Goal: Task Accomplishment & Management: Manage account settings

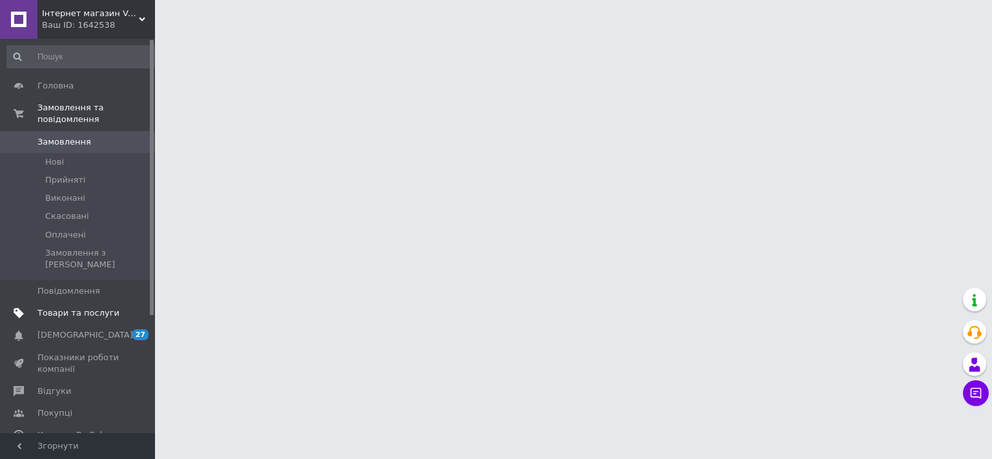
click at [81, 302] on link "Товари та послуги" at bounding box center [83, 313] width 166 height 22
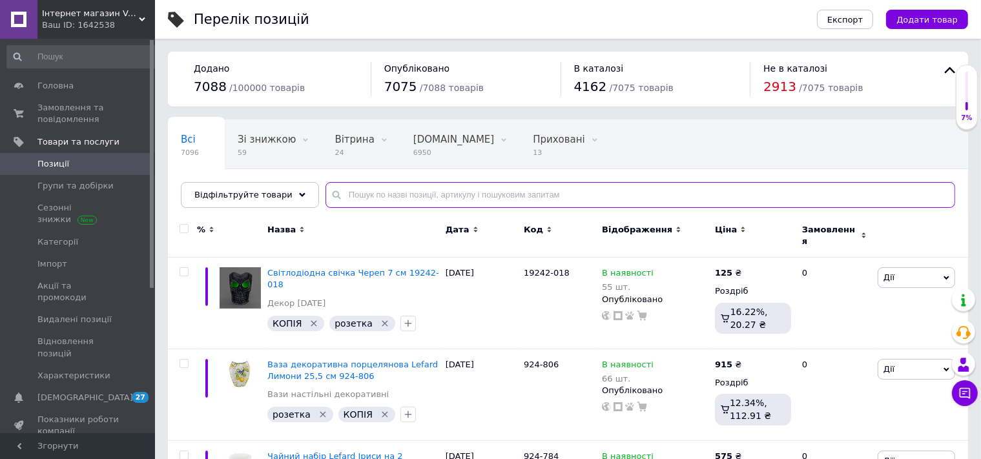
paste input "949-010"
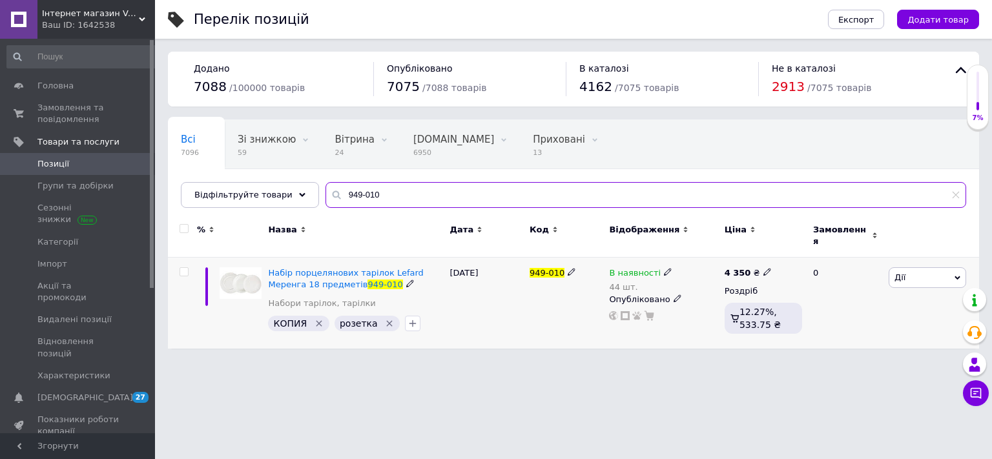
type input "949-010"
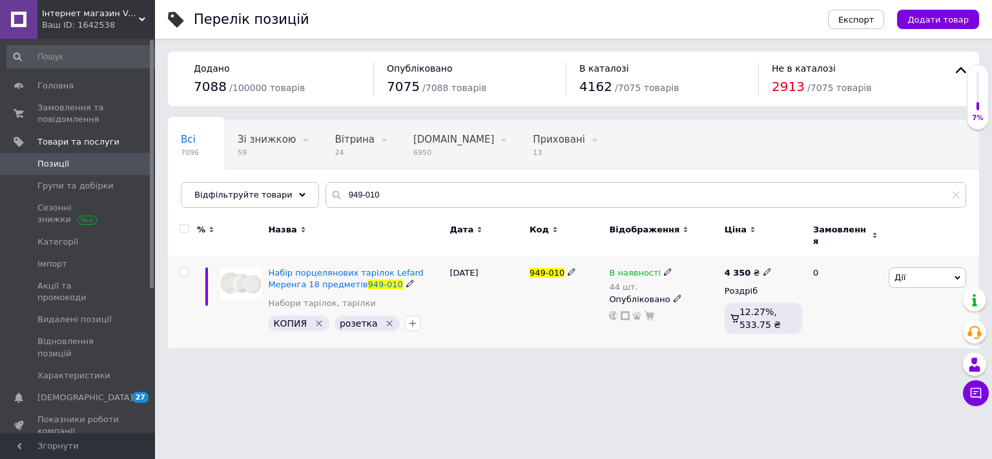
click at [664, 269] on use at bounding box center [667, 272] width 7 height 7
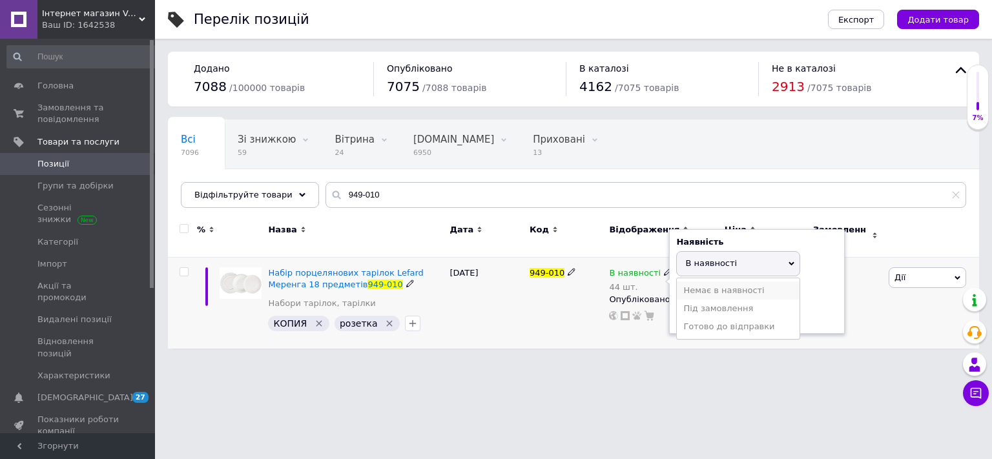
click at [693, 282] on li "Немає в наявності" at bounding box center [738, 291] width 123 height 18
click at [705, 304] on input "44" at bounding box center [725, 314] width 98 height 26
type input "4"
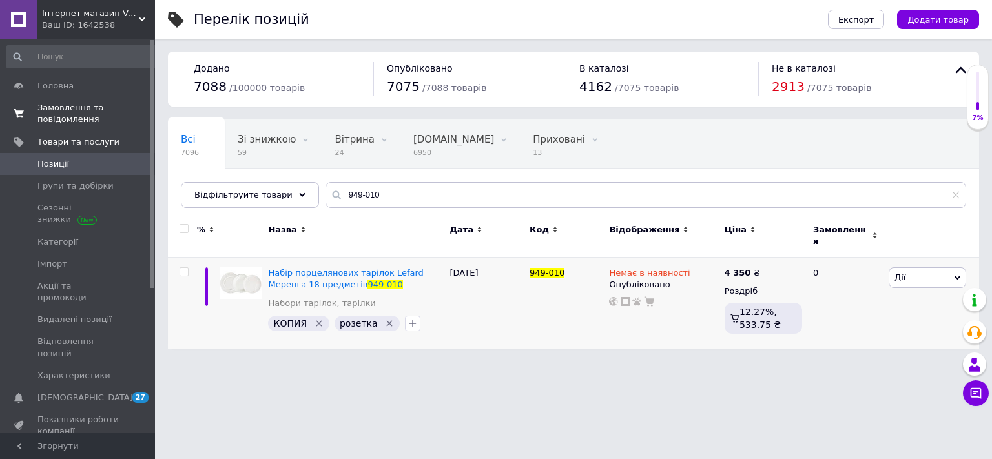
click at [109, 118] on span "Замовлення та повідомлення" at bounding box center [78, 113] width 82 height 23
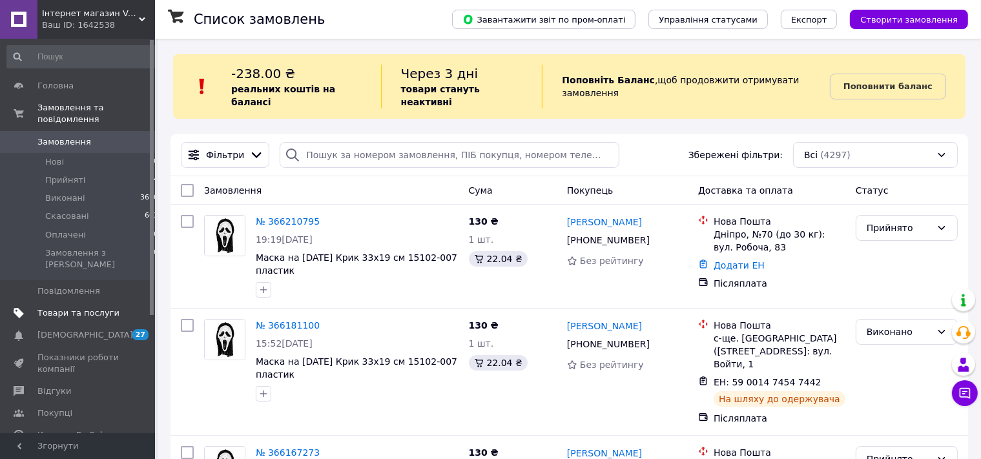
click at [71, 308] on span "Товари та послуги" at bounding box center [78, 314] width 82 height 12
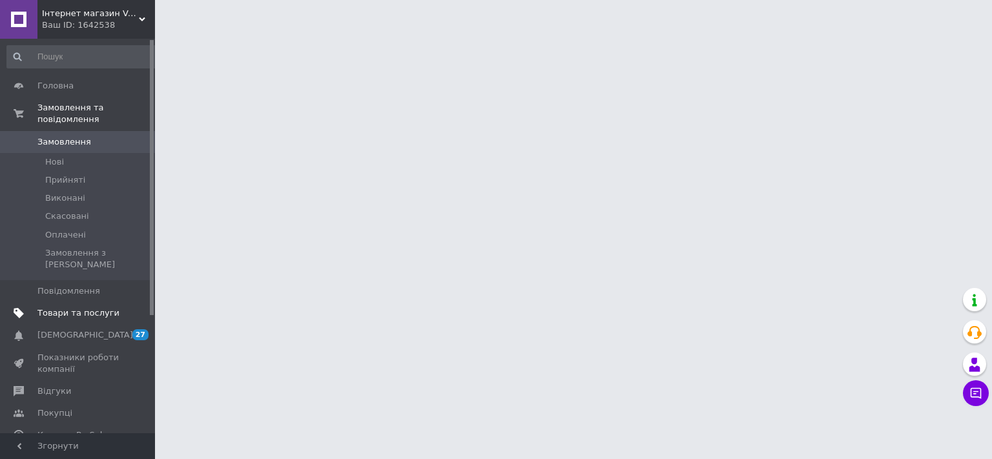
click at [85, 308] on span "Товари та послуги" at bounding box center [78, 314] width 82 height 12
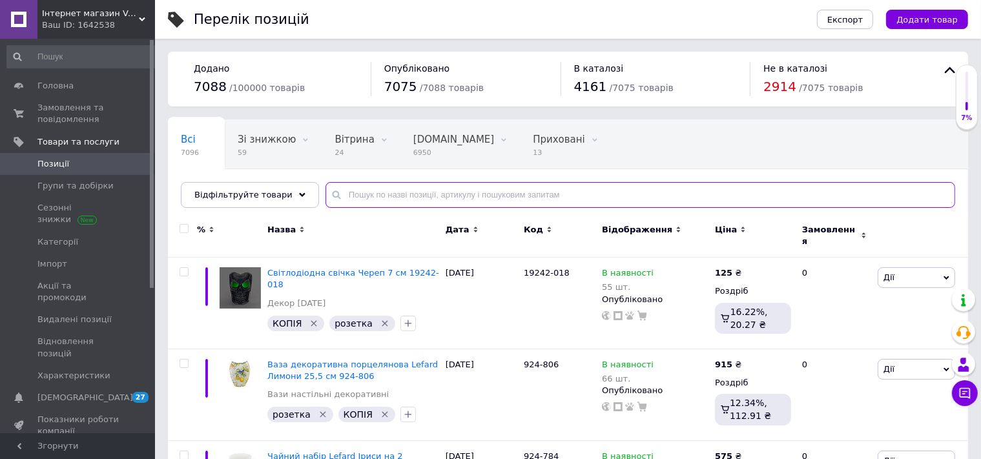
paste input "15102-013"
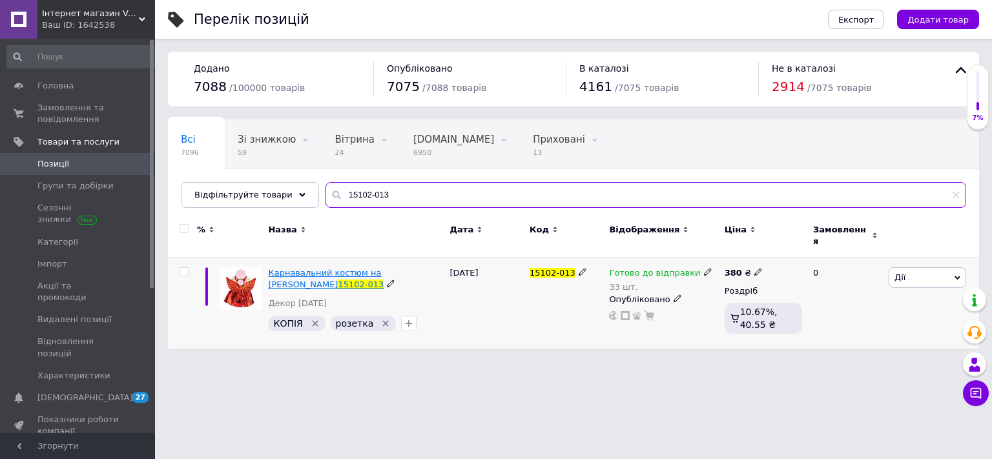
type input "15102-013"
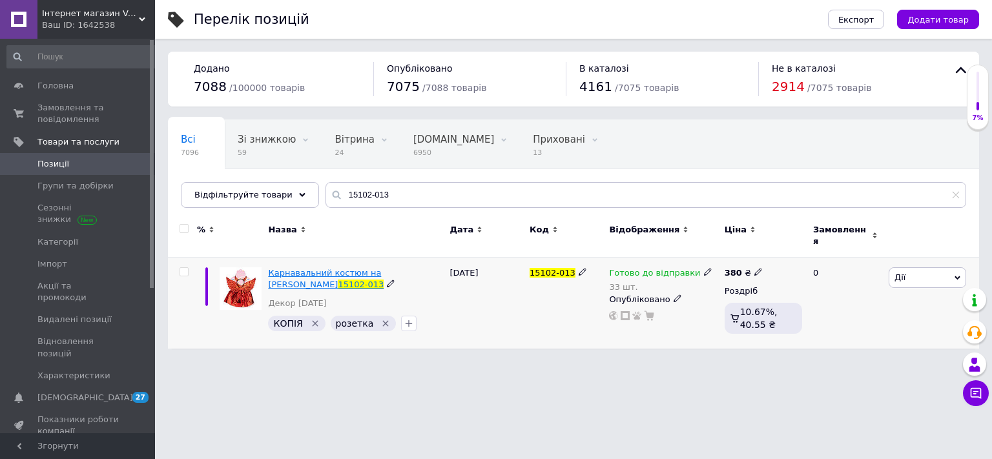
click at [381, 268] on span "Карнавальний костюм на [PERSON_NAME]" at bounding box center [324, 278] width 113 height 21
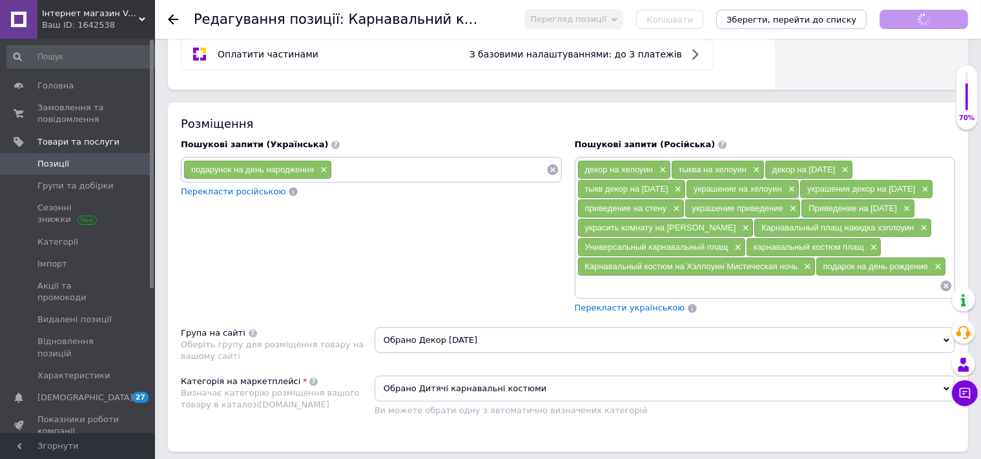
scroll to position [886, 0]
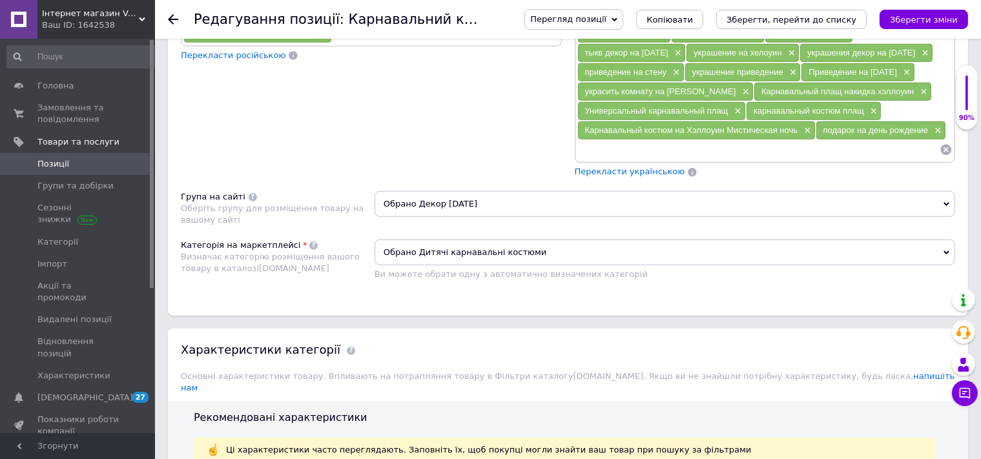
click at [602, 172] on span "Перекласти українською" at bounding box center [630, 172] width 110 height 10
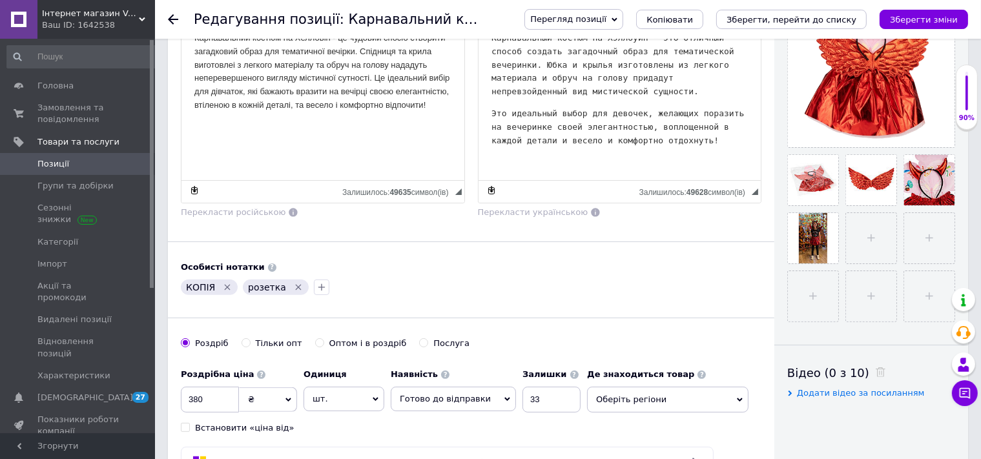
scroll to position [0, 0]
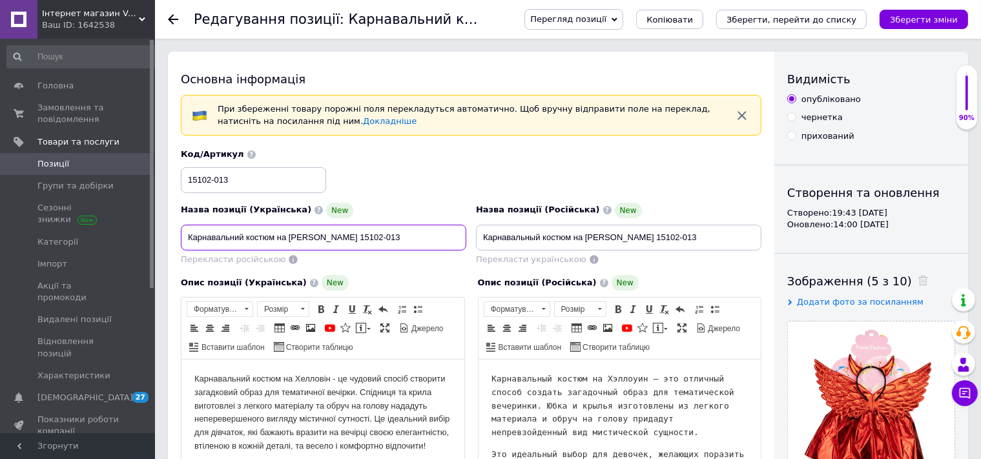
click at [422, 233] on input "Карнавальний костюм на [PERSON_NAME] 15102-013" at bounding box center [324, 238] width 286 height 26
type input "Карнавальний костюм на [PERSON_NAME] 15102-013"
click at [725, 236] on input "Карнавальный костюм на [PERSON_NAME] 15102-013" at bounding box center [619, 238] width 286 height 26
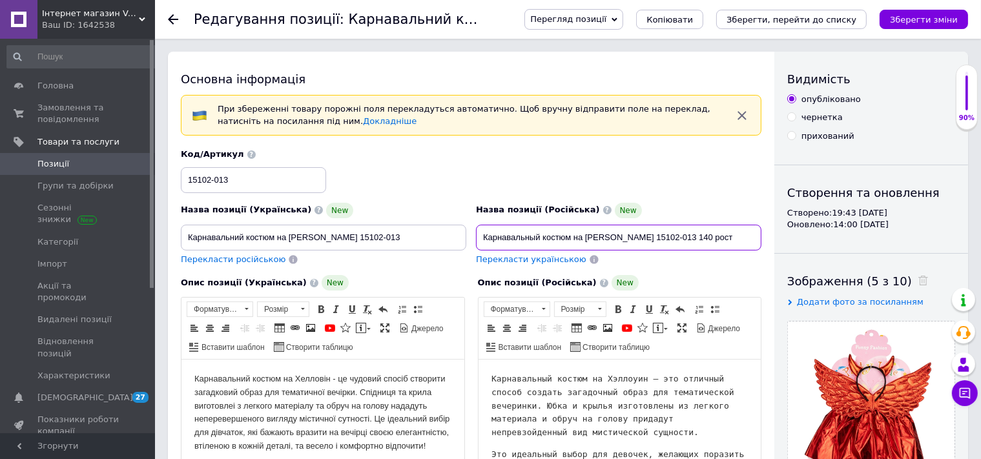
type input "Карнавальный костюм на [PERSON_NAME] 15102-013 140 рост"
click at [512, 256] on span "Перекласти українською" at bounding box center [531, 260] width 110 height 10
type input "Карнавальний костюм на [PERSON_NAME] 15102-013 140 зріст"
click at [777, 17] on icon "Зберегти, перейти до списку" at bounding box center [792, 20] width 130 height 10
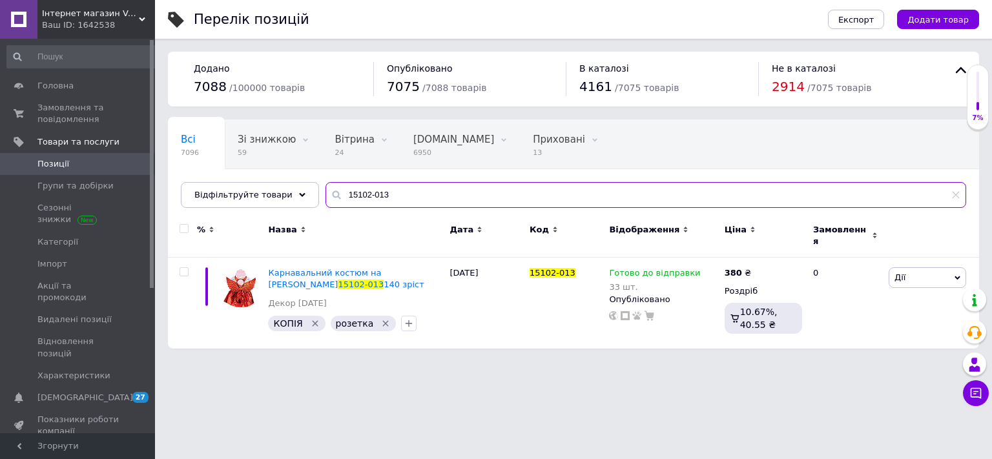
drag, startPoint x: 331, startPoint y: 181, endPoint x: 324, endPoint y: 182, distance: 7.2
click at [326, 182] on input "15102-013" at bounding box center [646, 195] width 641 height 26
paste input "20"
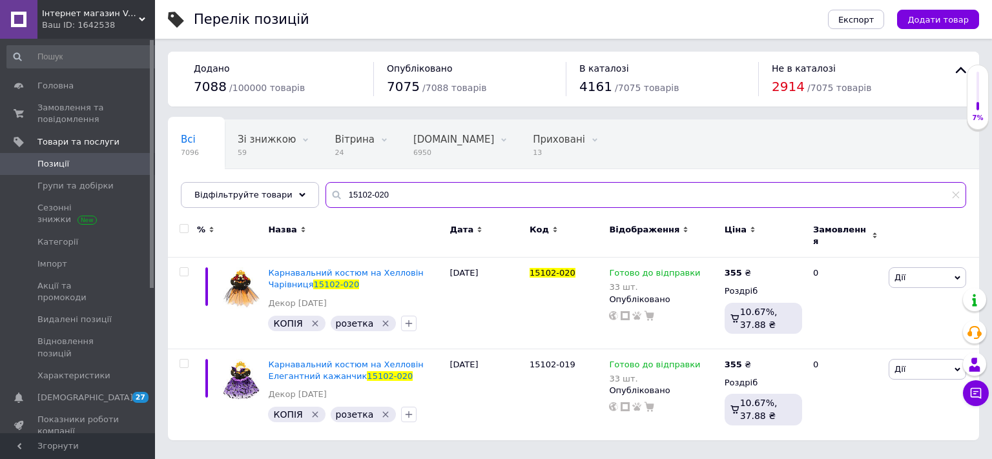
drag, startPoint x: 384, startPoint y: 193, endPoint x: 286, endPoint y: 196, distance: 98.9
click at [326, 196] on input "15102-020" at bounding box center [646, 195] width 641 height 26
paste input "1"
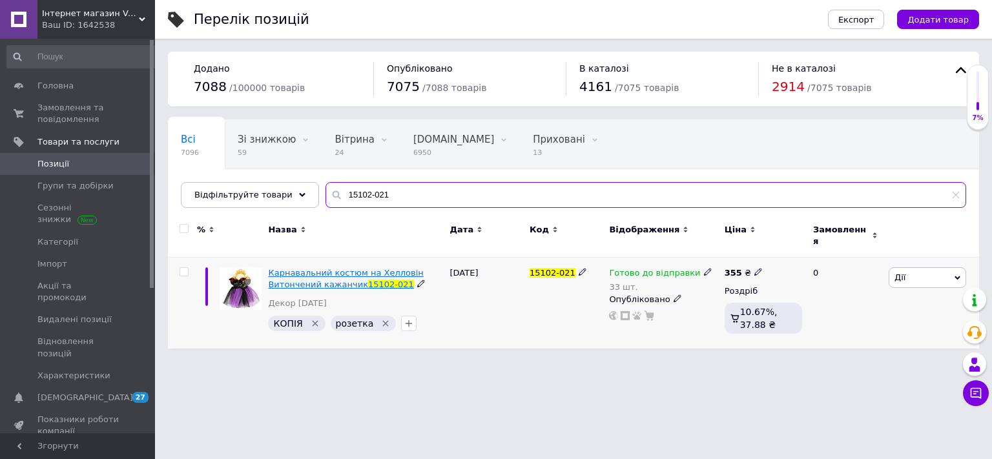
type input "15102-021"
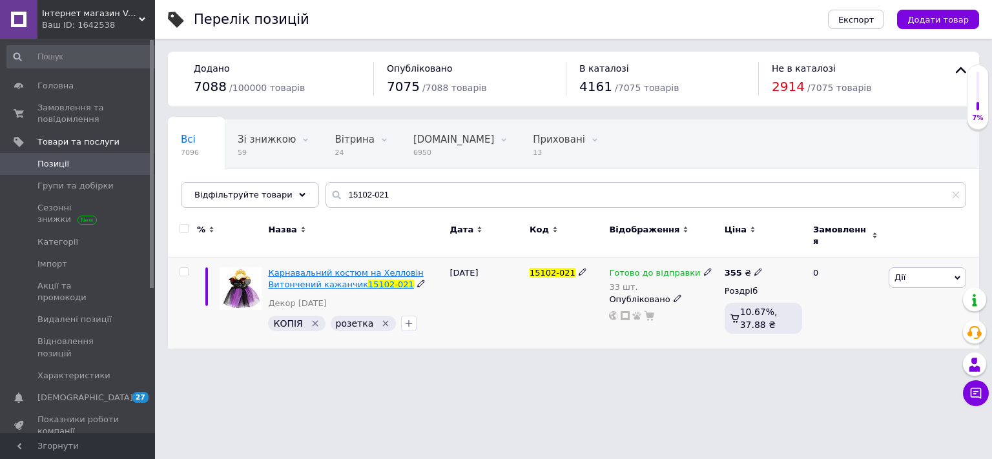
click at [376, 269] on span "Карнавальний костюм на Хелловін Витончений кажанчик" at bounding box center [345, 278] width 155 height 21
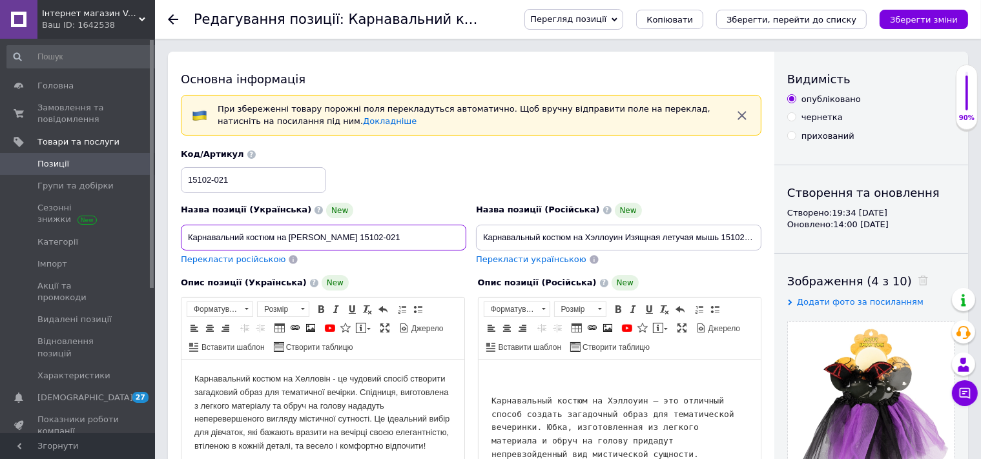
drag, startPoint x: 443, startPoint y: 240, endPoint x: 644, endPoint y: 257, distance: 201.6
click at [466, 249] on input "Карнавальний костюм на [PERSON_NAME] 15102-021" at bounding box center [324, 238] width 286 height 26
drag, startPoint x: 711, startPoint y: 240, endPoint x: 795, endPoint y: 235, distance: 84.2
click at [762, 235] on input "Карнавальный костюм на Хэллоуин Изящная летучая мышь 15102-021" at bounding box center [619, 238] width 286 height 26
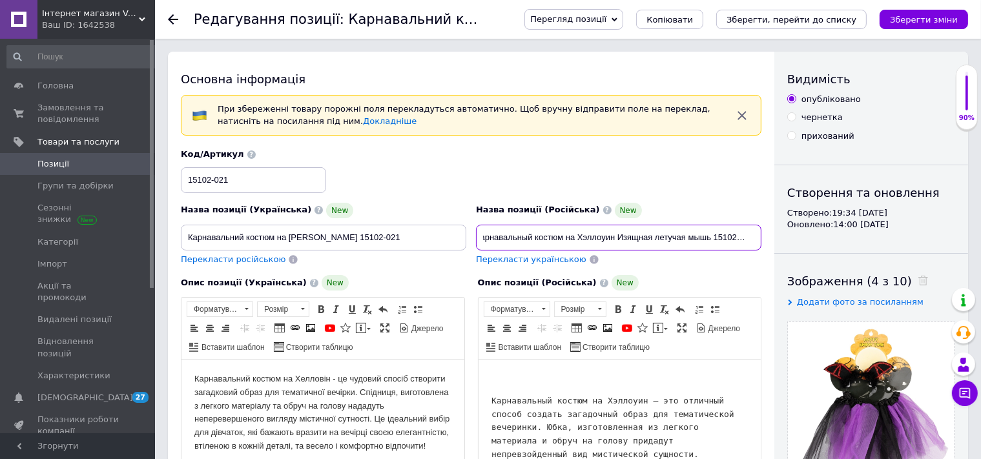
click at [756, 236] on input "Карнавальный костюм на Хэллоуин Изящная летучая мышь 15102-021" at bounding box center [619, 238] width 286 height 26
type input "Карнавальный костюм на Хэллоуин Изящная летучая мышь 15102-021 134-140 рост"
click at [556, 260] on span "Перекласти українською" at bounding box center [531, 260] width 110 height 10
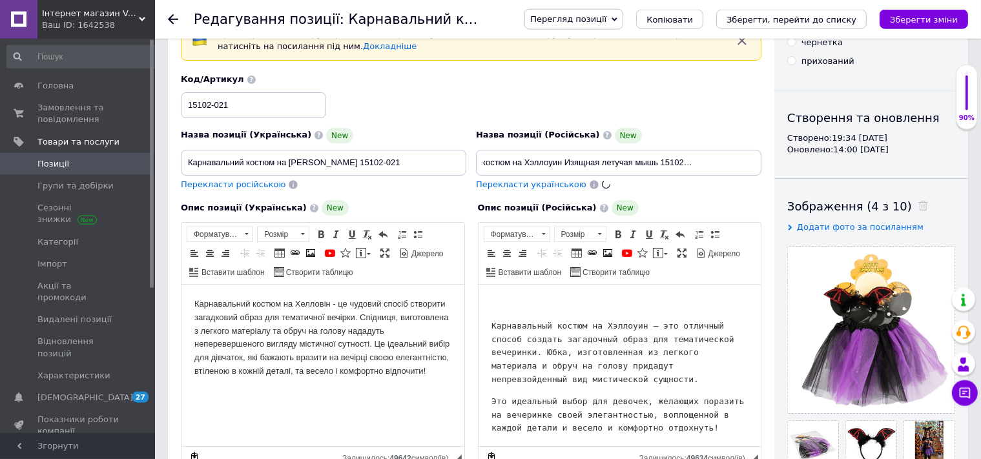
type input "Карнавальний костюм на [PERSON_NAME] 15102-021 134-140 зріст"
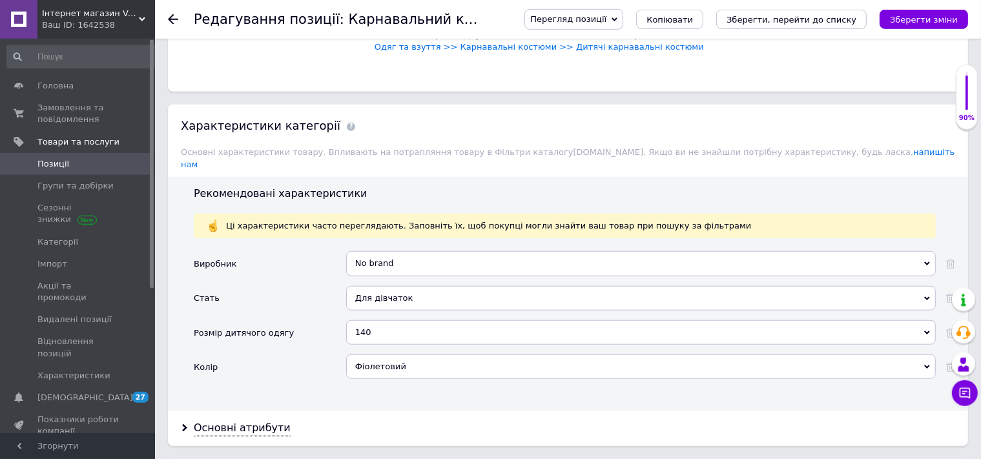
scroll to position [1160, 0]
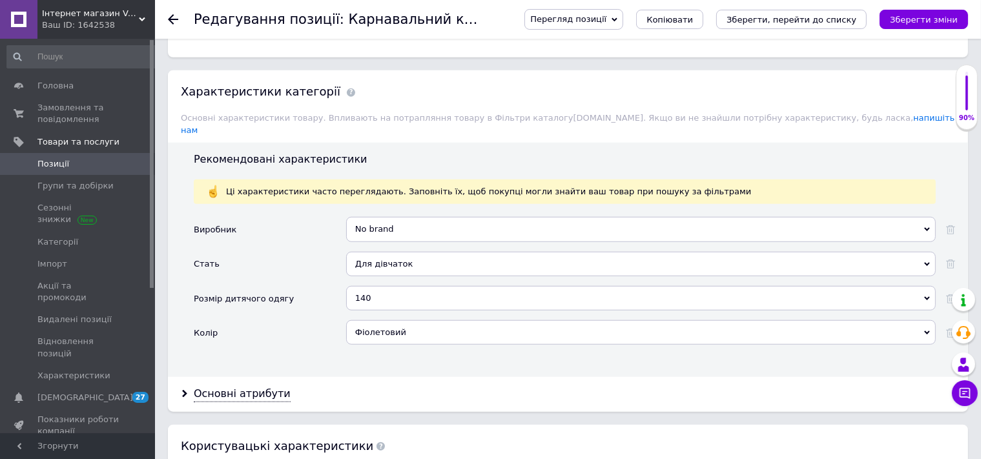
click at [406, 286] on div "140" at bounding box center [641, 298] width 590 height 25
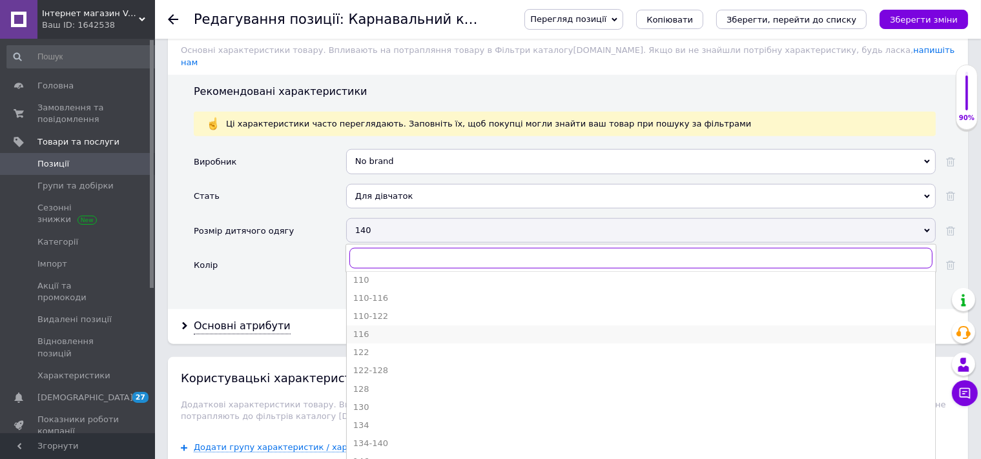
scroll to position [136, 0]
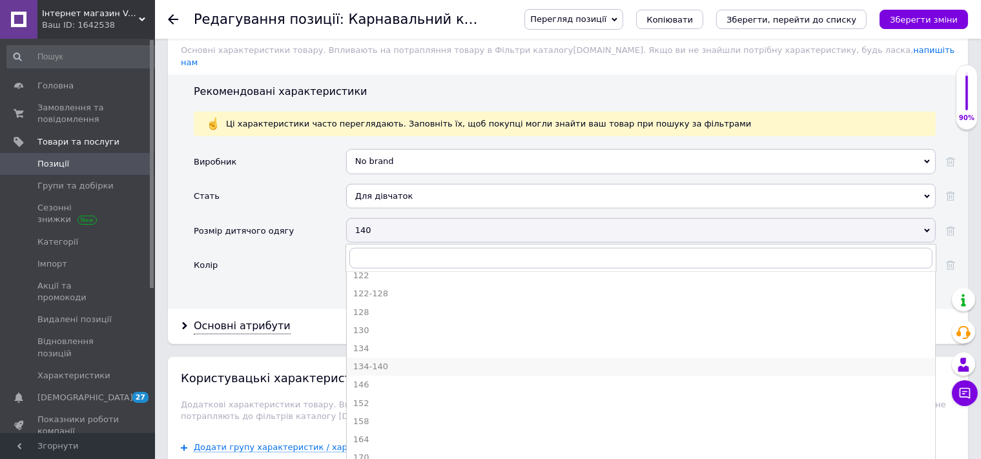
click at [392, 361] on div "134-140" at bounding box center [641, 367] width 576 height 12
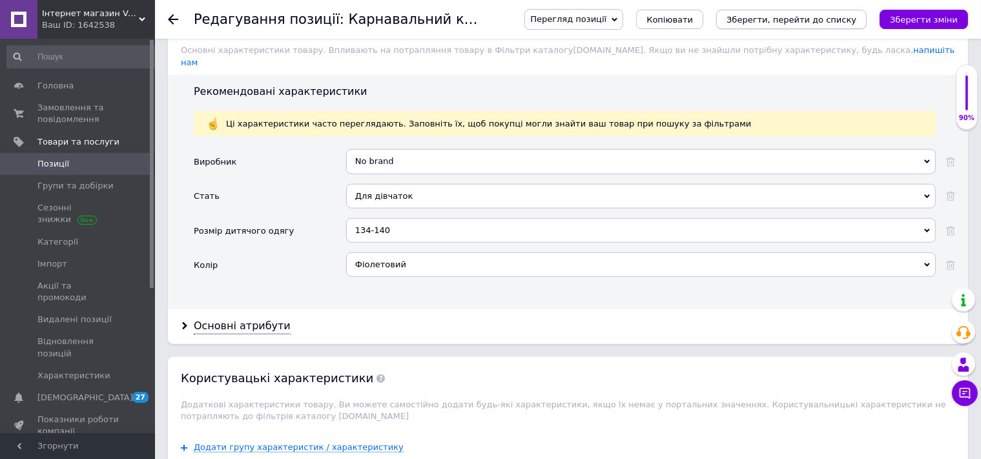
click at [776, 17] on icon "Зберегти, перейти до списку" at bounding box center [792, 20] width 130 height 10
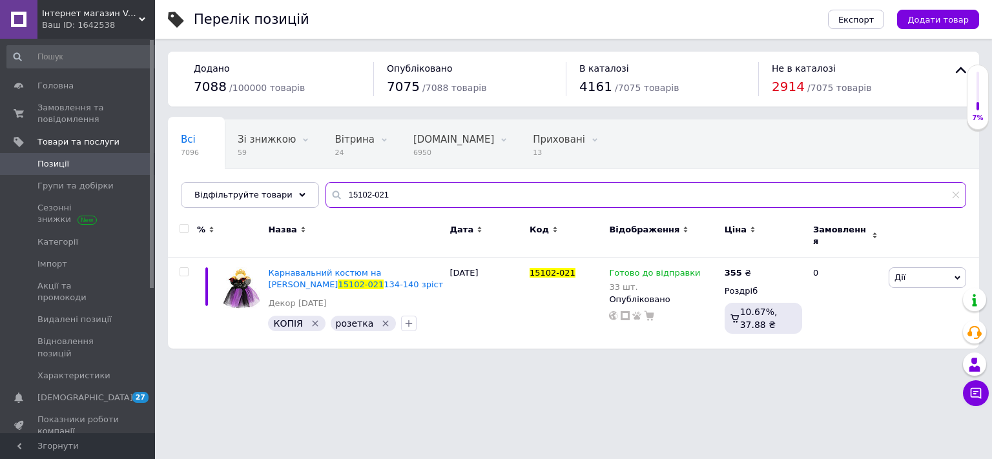
drag, startPoint x: 380, startPoint y: 190, endPoint x: 317, endPoint y: 194, distance: 63.5
click at [326, 191] on input "15102-021" at bounding box center [646, 195] width 641 height 26
paste input "2"
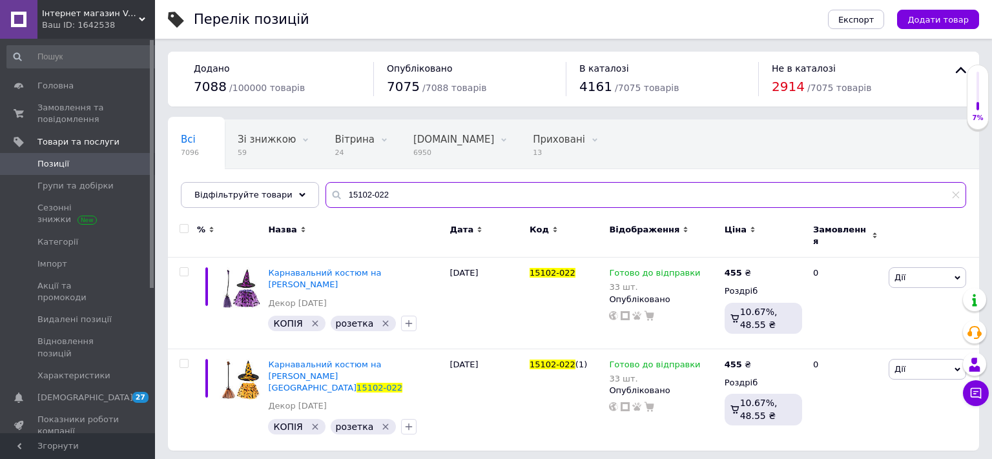
drag, startPoint x: 345, startPoint y: 193, endPoint x: 283, endPoint y: 187, distance: 62.4
click at [326, 187] on input "15102-022" at bounding box center [646, 195] width 641 height 26
paste input "9243-001"
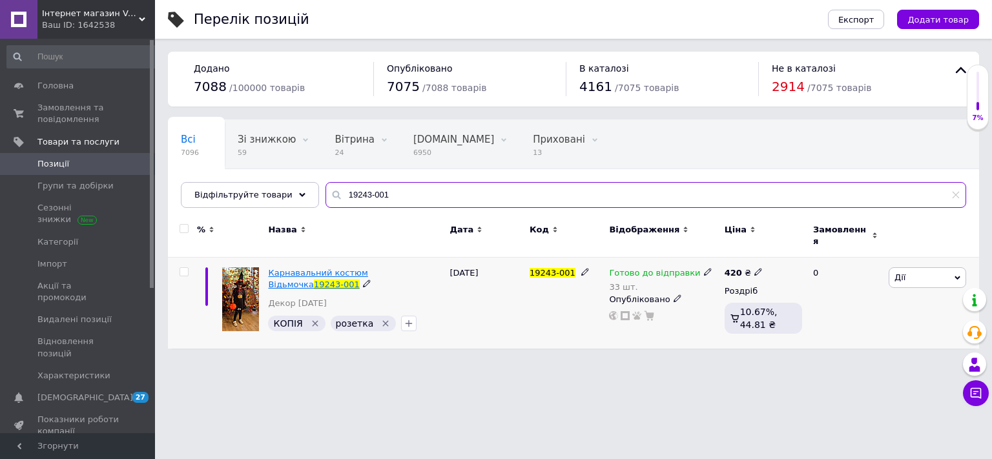
type input "19243-001"
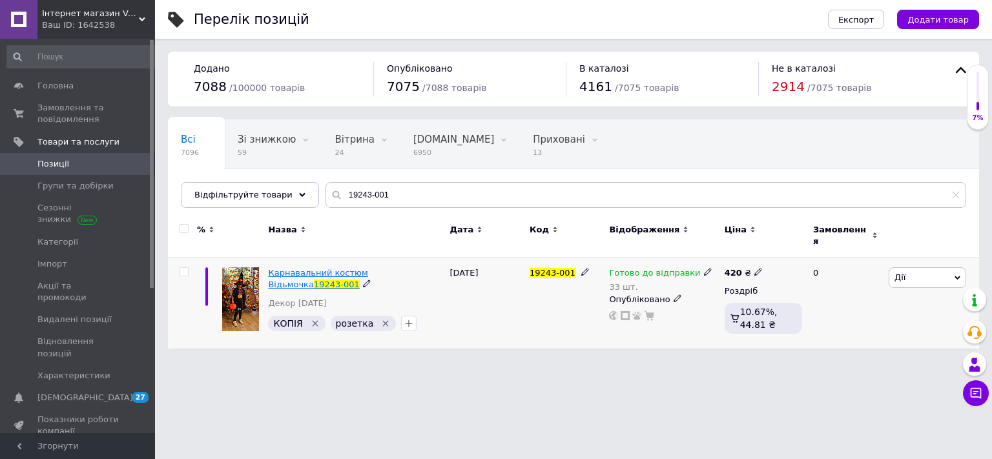
click at [368, 268] on span "Карнавальний костюм Відьмочка" at bounding box center [318, 278] width 100 height 21
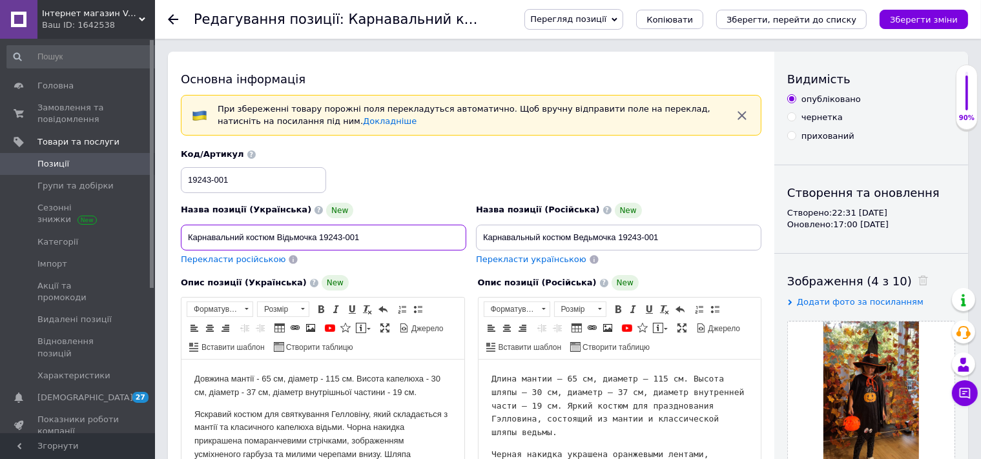
click at [404, 233] on input "Карнавальний костюм Відьмочка 19243-001" at bounding box center [324, 238] width 286 height 26
click at [701, 233] on input "Карнавальный костюм Ведьмочка 19243-001" at bounding box center [619, 238] width 286 height 26
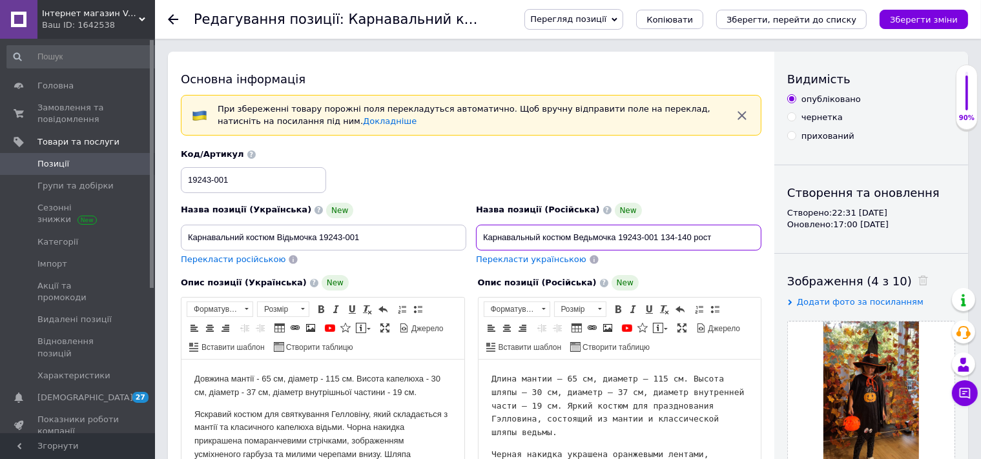
type input "Карнавальный костюм Ведьмочка 19243-001 134-140 рост"
click at [549, 258] on span "Перекласти українською" at bounding box center [531, 260] width 110 height 10
type input "Карнавальний костюм Відьмочка 19243-001 134-140 зріст"
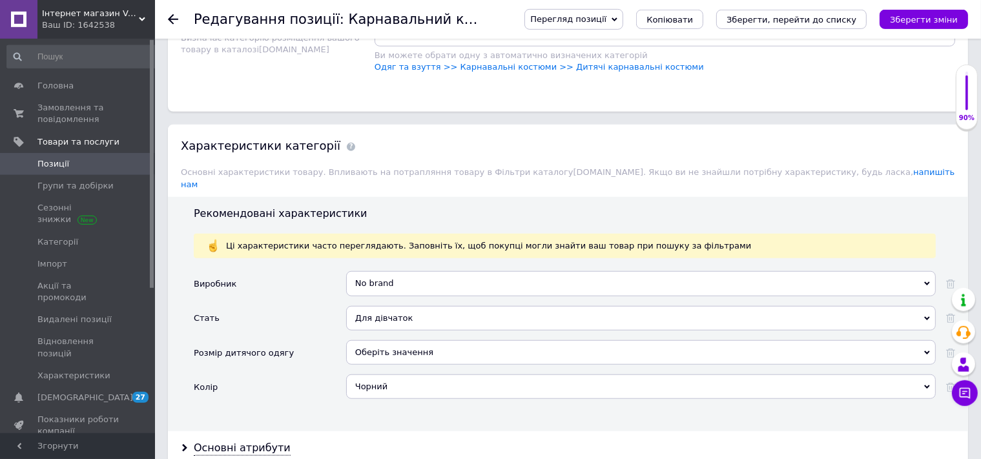
scroll to position [1228, 0]
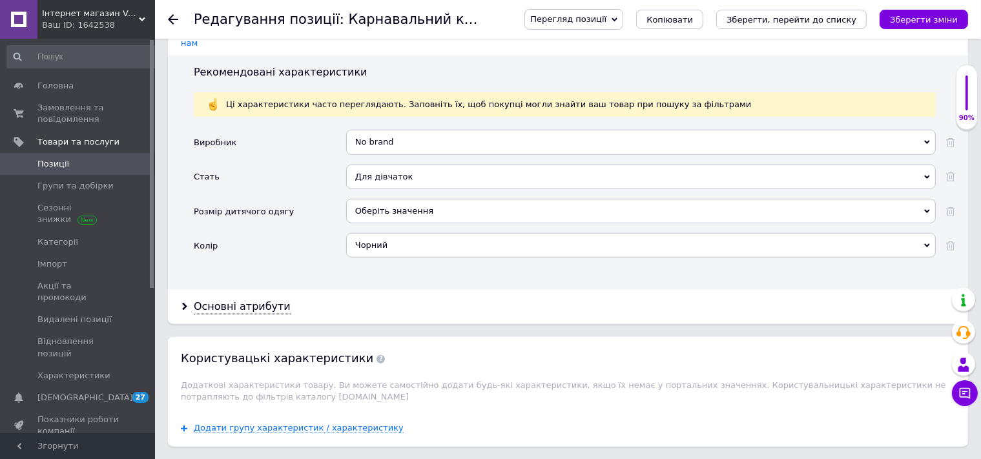
click at [384, 199] on div "Оберіть значення" at bounding box center [641, 211] width 590 height 25
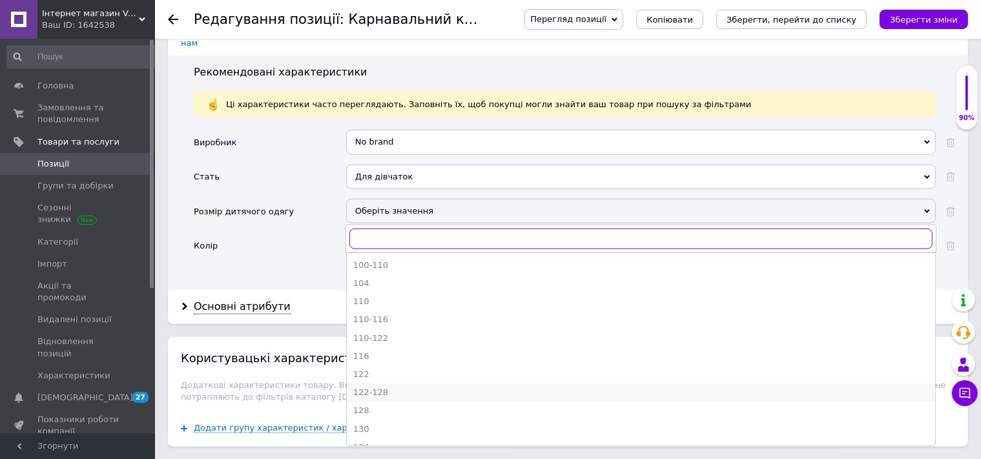
scroll to position [68, 0]
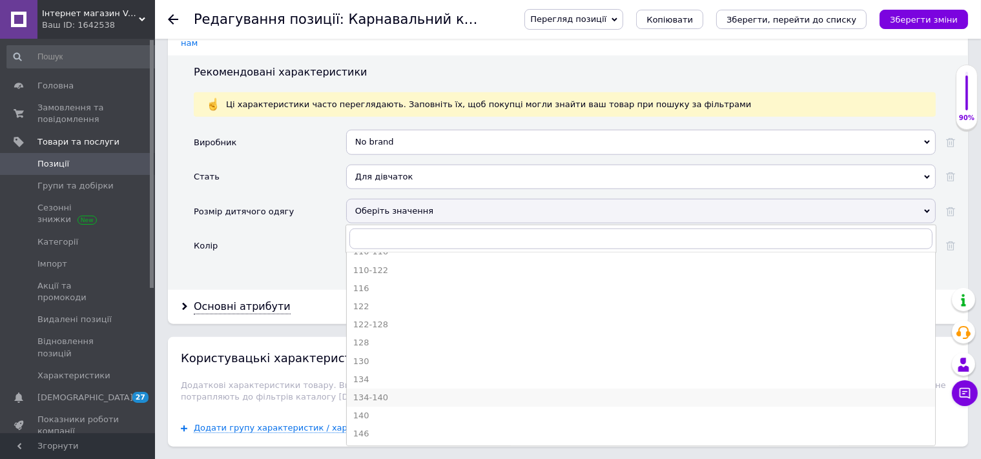
click at [397, 392] on div "134-140" at bounding box center [641, 398] width 576 height 12
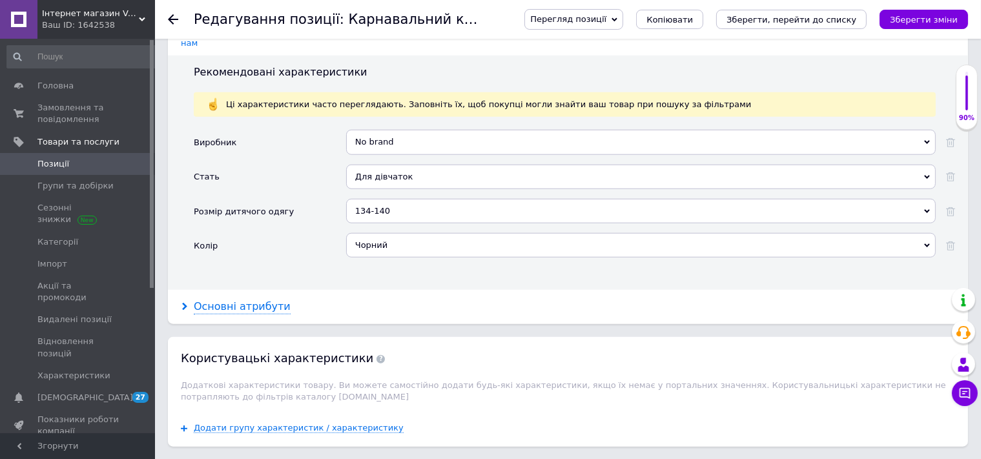
click at [254, 300] on div "Основні атрибути" at bounding box center [242, 307] width 97 height 15
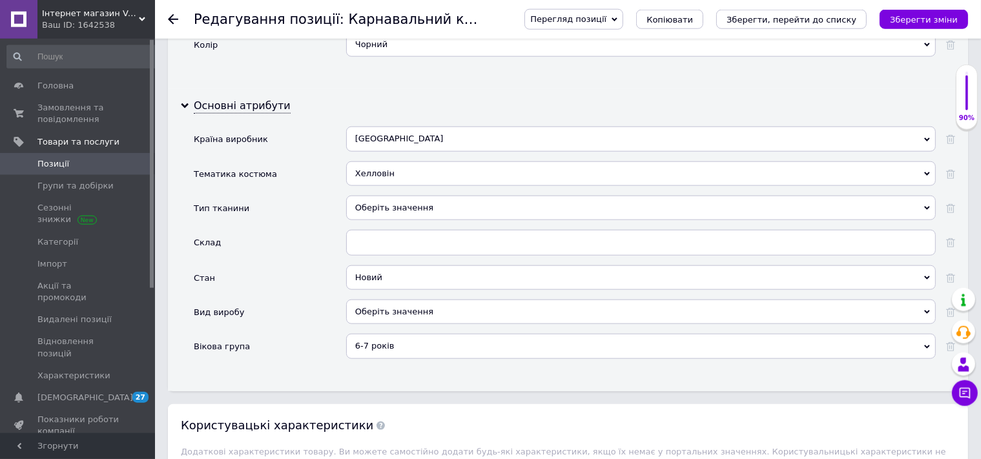
scroll to position [1432, 0]
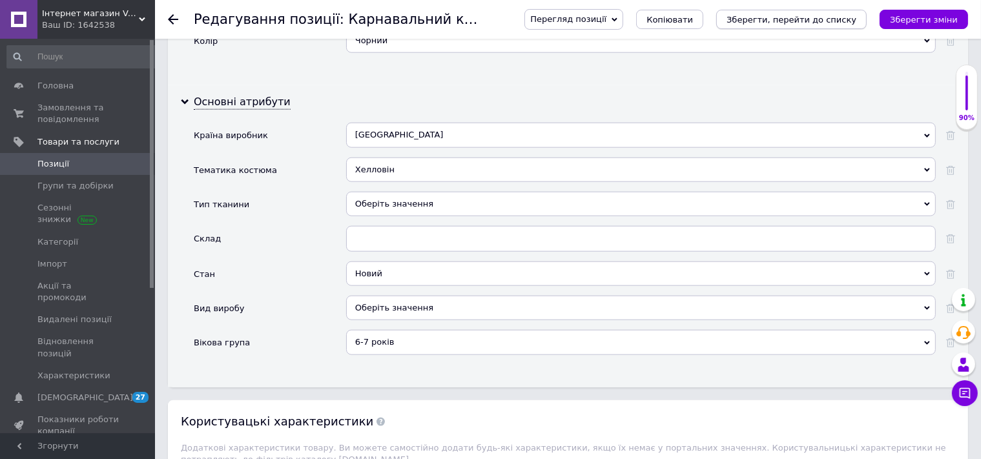
click at [763, 23] on icon "Зберегти, перейти до списку" at bounding box center [792, 20] width 130 height 10
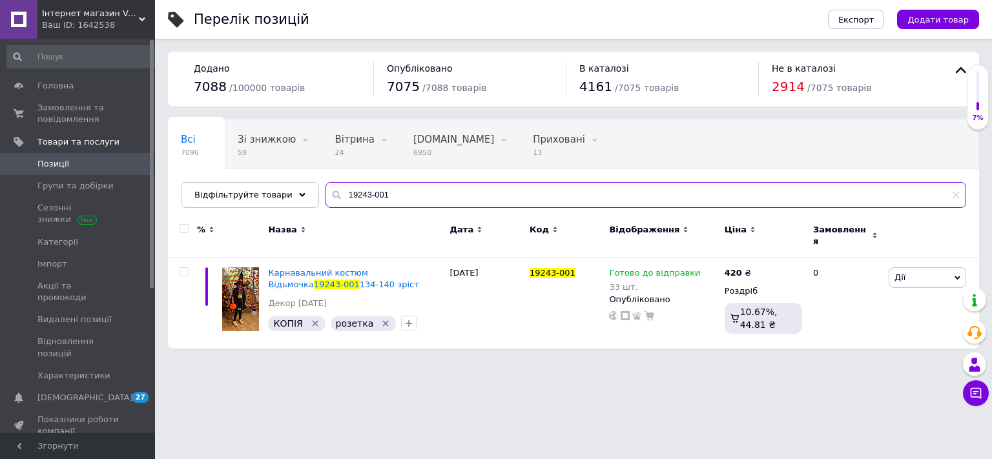
drag, startPoint x: 387, startPoint y: 187, endPoint x: 299, endPoint y: 180, distance: 88.2
click at [326, 182] on input "19243-001" at bounding box center [646, 195] width 641 height 26
paste input "19243-002"
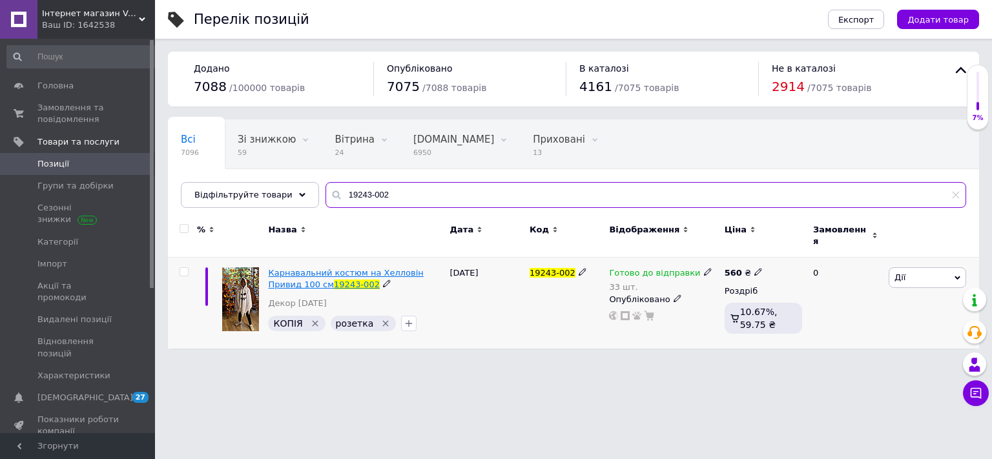
type input "19243-002"
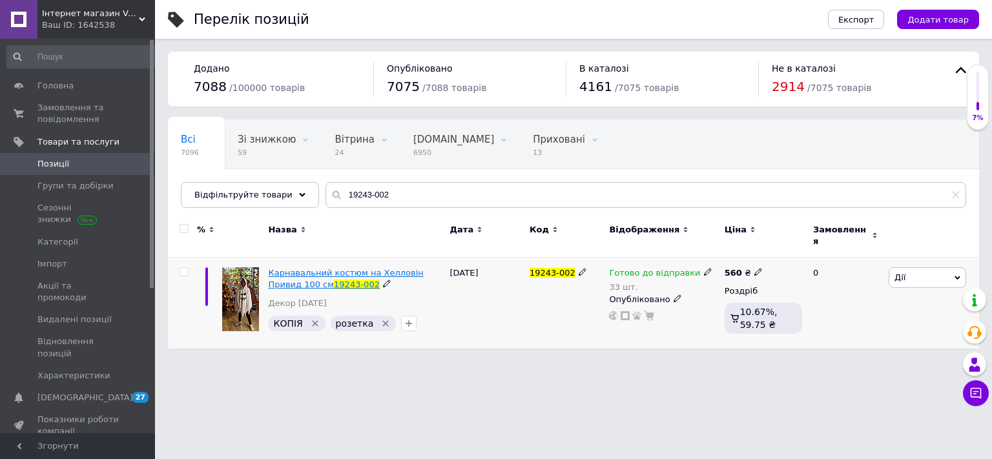
click at [388, 268] on span "Карнавальний костюм на Хелловін Привид 100 см" at bounding box center [345, 278] width 155 height 21
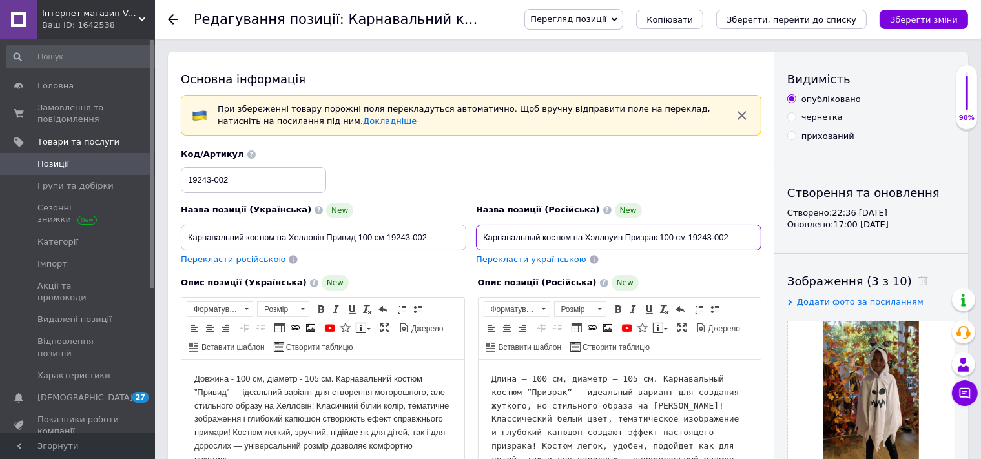
click at [727, 235] on input "Карнавальный костюм на Хэллоуин Призрак 100 см 19243-002" at bounding box center [619, 238] width 286 height 26
type input "Карнавальный костюм на Хэллоуин Призрак 100 см 19243-002 140-146 рост"
click at [554, 262] on span "Перекласти українською" at bounding box center [531, 260] width 110 height 10
type input "Карнавальний костюм на Хелловін Привид 100 см 19243-002 140-146 зріст"
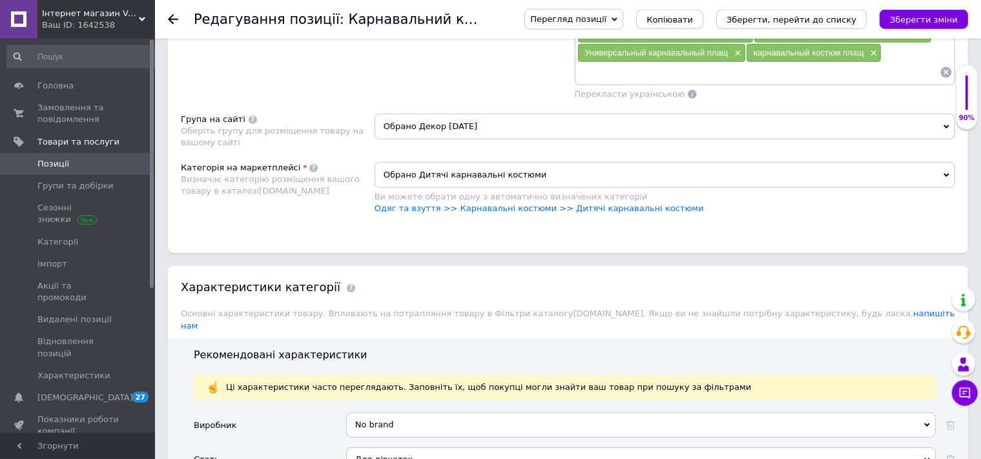
scroll to position [1091, 0]
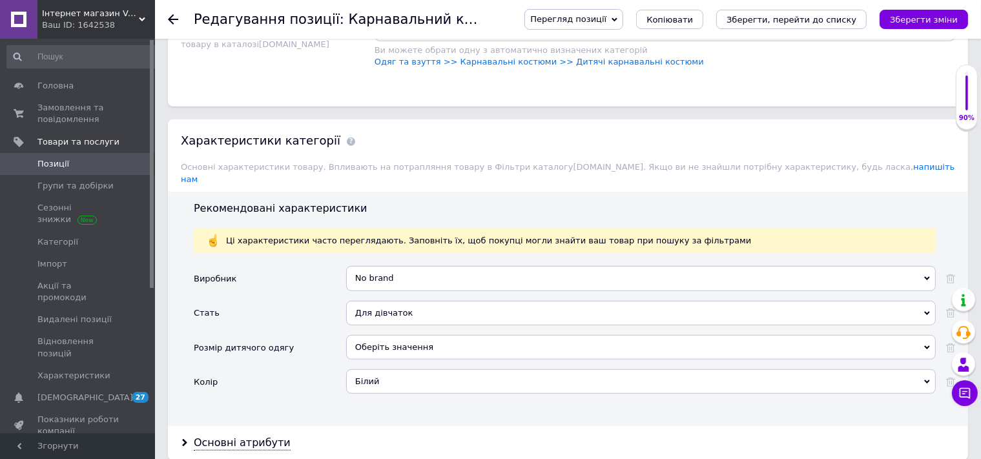
click at [374, 335] on div "Оберіть значення" at bounding box center [641, 347] width 590 height 25
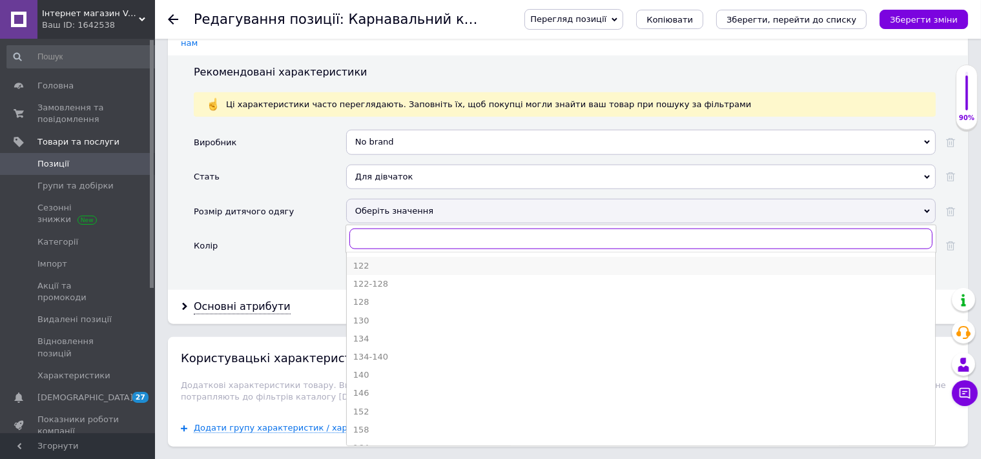
scroll to position [136, 0]
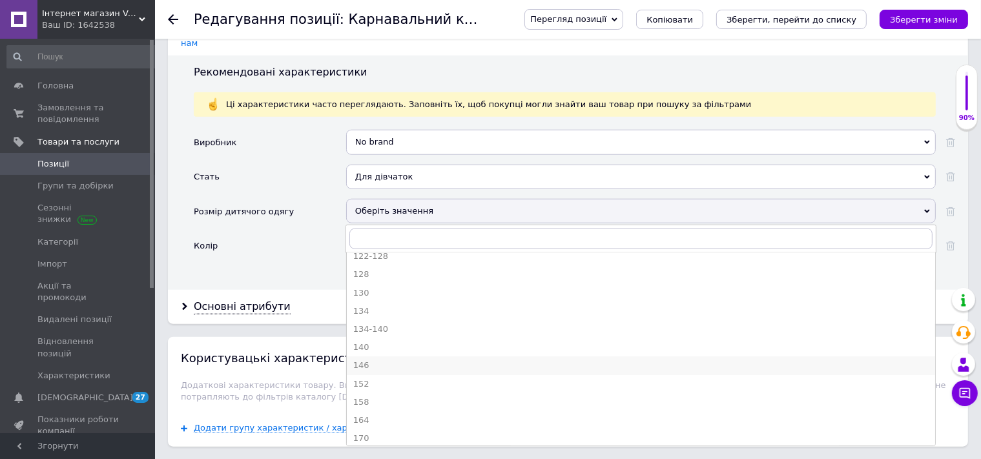
click at [389, 360] on div "146" at bounding box center [641, 366] width 576 height 12
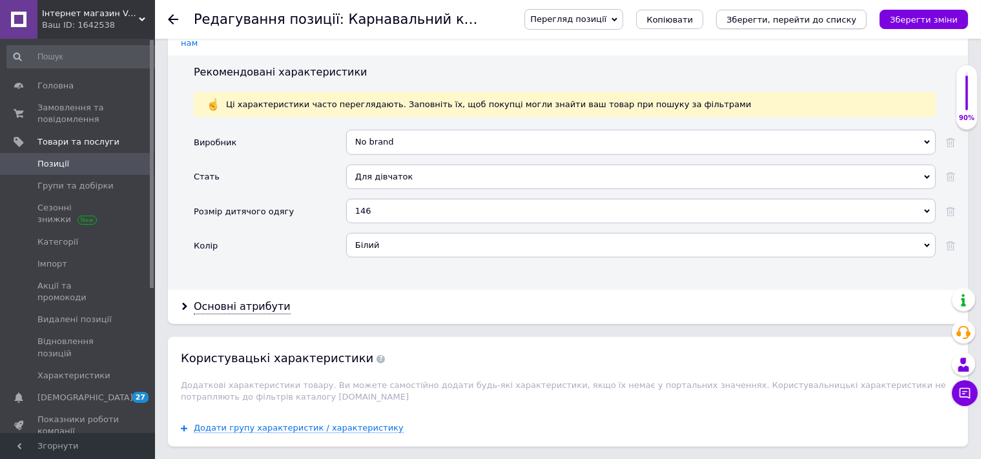
click at [791, 23] on icon "Зберегти, перейти до списку" at bounding box center [792, 20] width 130 height 10
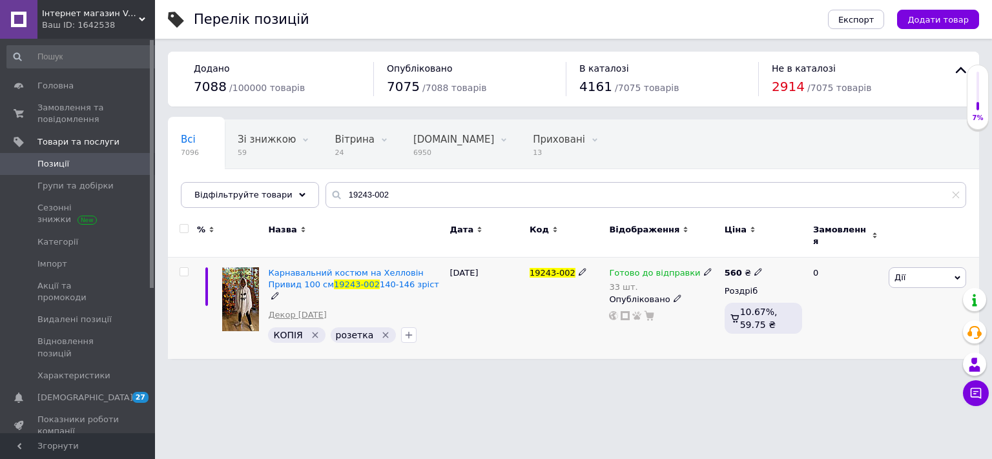
click at [314, 309] on link "Декор [DATE]" at bounding box center [297, 315] width 58 height 12
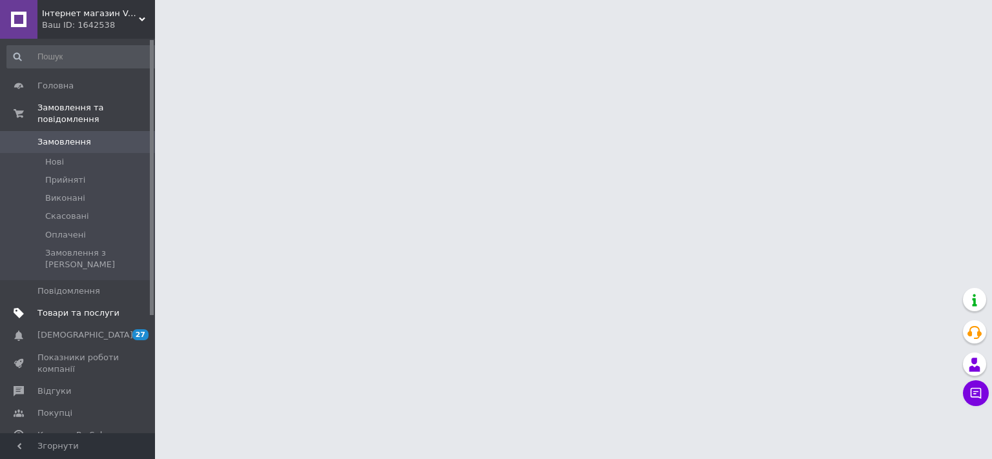
click at [89, 308] on span "Товари та послуги" at bounding box center [78, 314] width 82 height 12
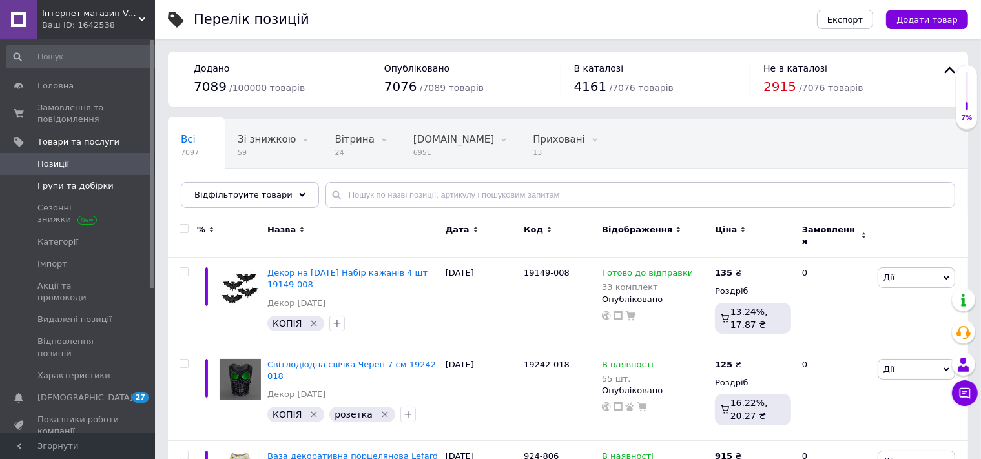
click at [87, 190] on span "Групи та добірки" at bounding box center [75, 186] width 76 height 12
